Goal: Navigation & Orientation: Find specific page/section

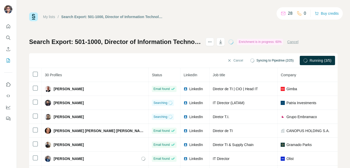
click at [139, 27] on div "My lists / Search Export: 501-1000, Director of Information Technology, [GEOGRA…" at bounding box center [183, 108] width 309 height 192
click at [283, 14] on icon at bounding box center [283, 13] width 5 height 5
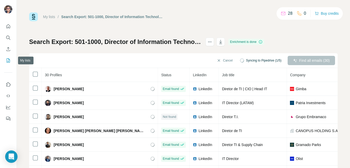
click at [11, 61] on icon "My lists" at bounding box center [8, 60] width 5 height 5
click at [10, 61] on icon "My lists" at bounding box center [8, 60] width 5 height 5
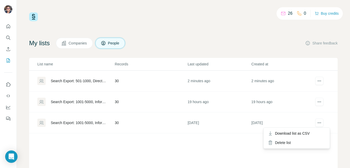
drag, startPoint x: 316, startPoint y: 122, endPoint x: 321, endPoint y: 125, distance: 5.8
click at [317, 122] on icon "actions" at bounding box center [319, 122] width 5 height 5
click at [305, 141] on div "Delete list" at bounding box center [297, 142] width 64 height 9
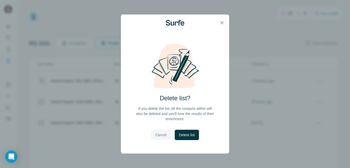
click at [166, 134] on span "Cancel" at bounding box center [160, 134] width 11 height 5
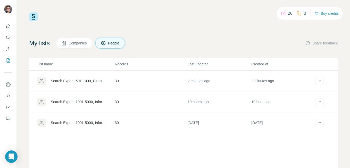
click at [5, 26] on button "Quick start" at bounding box center [8, 26] width 8 height 9
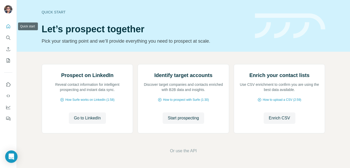
click at [6, 27] on icon "Quick start" at bounding box center [8, 26] width 4 height 4
click at [8, 34] on button "Search" at bounding box center [8, 37] width 8 height 9
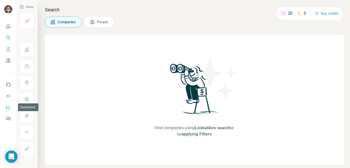
click at [7, 110] on button "Dashboard" at bounding box center [8, 106] width 8 height 9
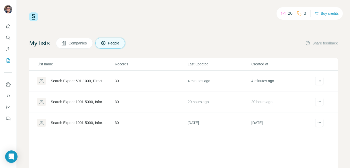
click at [87, 80] on div "Search Export: 501-1000, Director of Information Technology, [GEOGRAPHIC_DATA],…" at bounding box center [78, 80] width 55 height 5
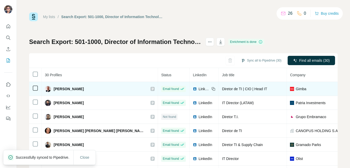
click at [199, 89] on span "LinkedIn" at bounding box center [204, 88] width 11 height 5
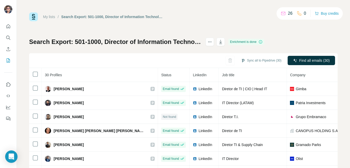
drag, startPoint x: 8, startPoint y: 0, endPoint x: 95, endPoint y: 3, distance: 86.4
click at [95, 3] on div "My lists / Search Export: 501-1000, Director of Information Technology, [GEOGRA…" at bounding box center [183, 84] width 333 height 168
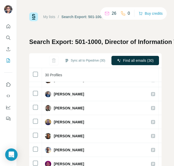
scroll to position [67, 0]
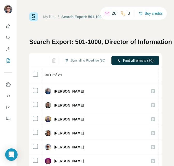
drag, startPoint x: 159, startPoint y: 116, endPoint x: 162, endPoint y: 123, distance: 7.2
click at [162, 123] on div "My lists / Search Export: 501-1000, Director of Information Technology, [GEOGRA…" at bounding box center [95, 83] width 157 height 166
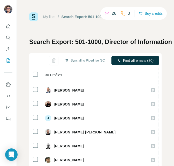
scroll to position [194, 0]
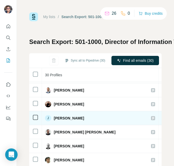
drag, startPoint x: 81, startPoint y: 118, endPoint x: 59, endPoint y: 116, distance: 22.6
click at [59, 116] on span "[PERSON_NAME]" at bounding box center [69, 117] width 30 height 5
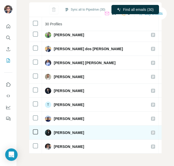
scroll to position [55, 0]
